Goal: Navigation & Orientation: Find specific page/section

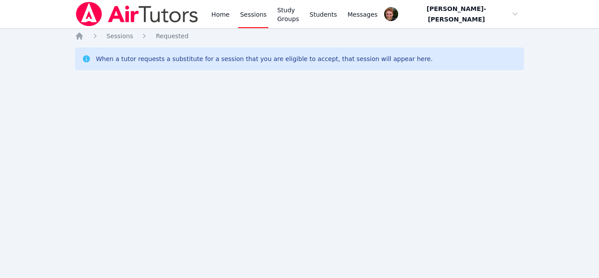
click at [238, 215] on div "Home Sessions Study Groups Students Messages Open user menu [PERSON_NAME]-[PERS…" at bounding box center [299, 139] width 599 height 278
